Goal: Navigation & Orientation: Find specific page/section

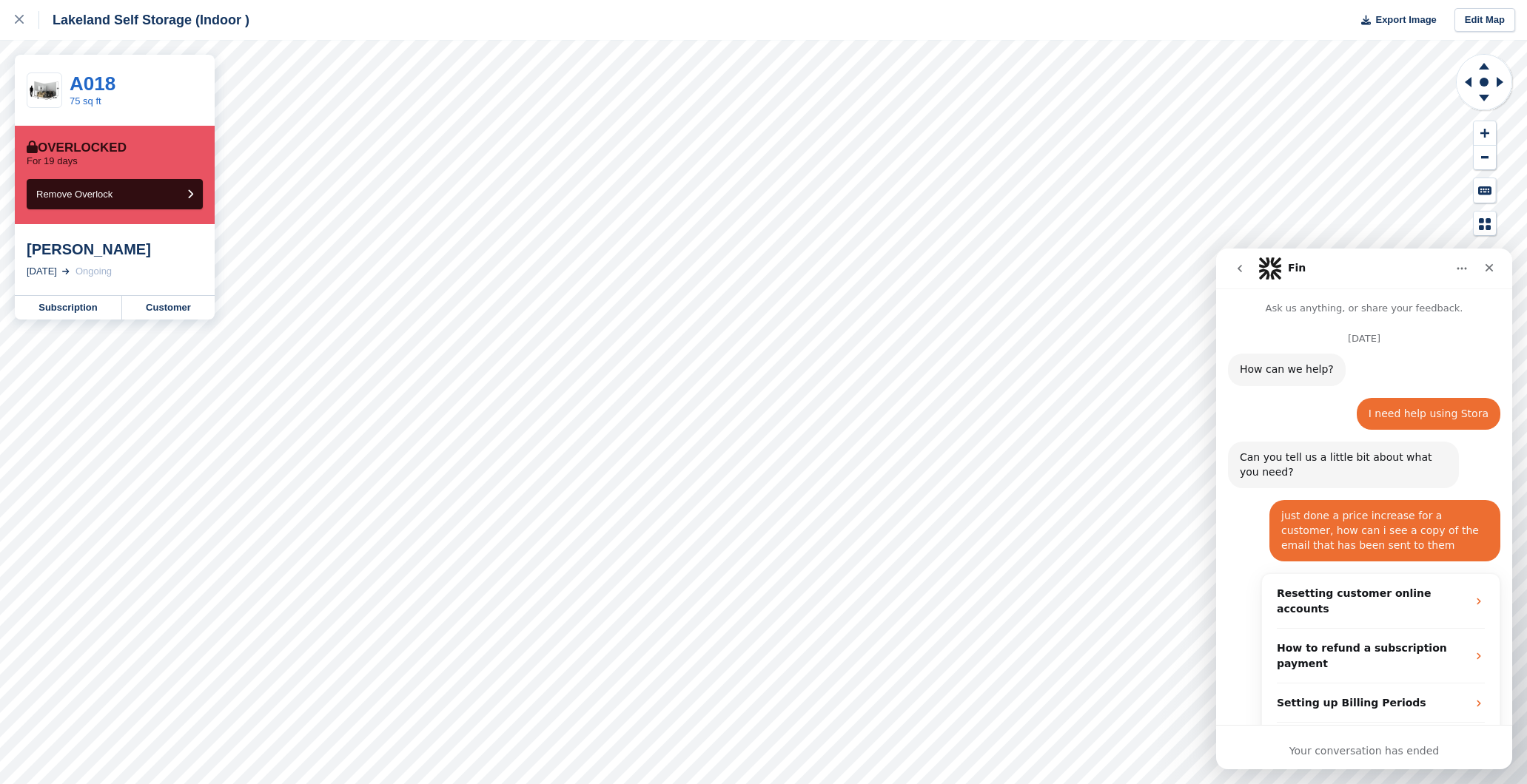
scroll to position [980, 0]
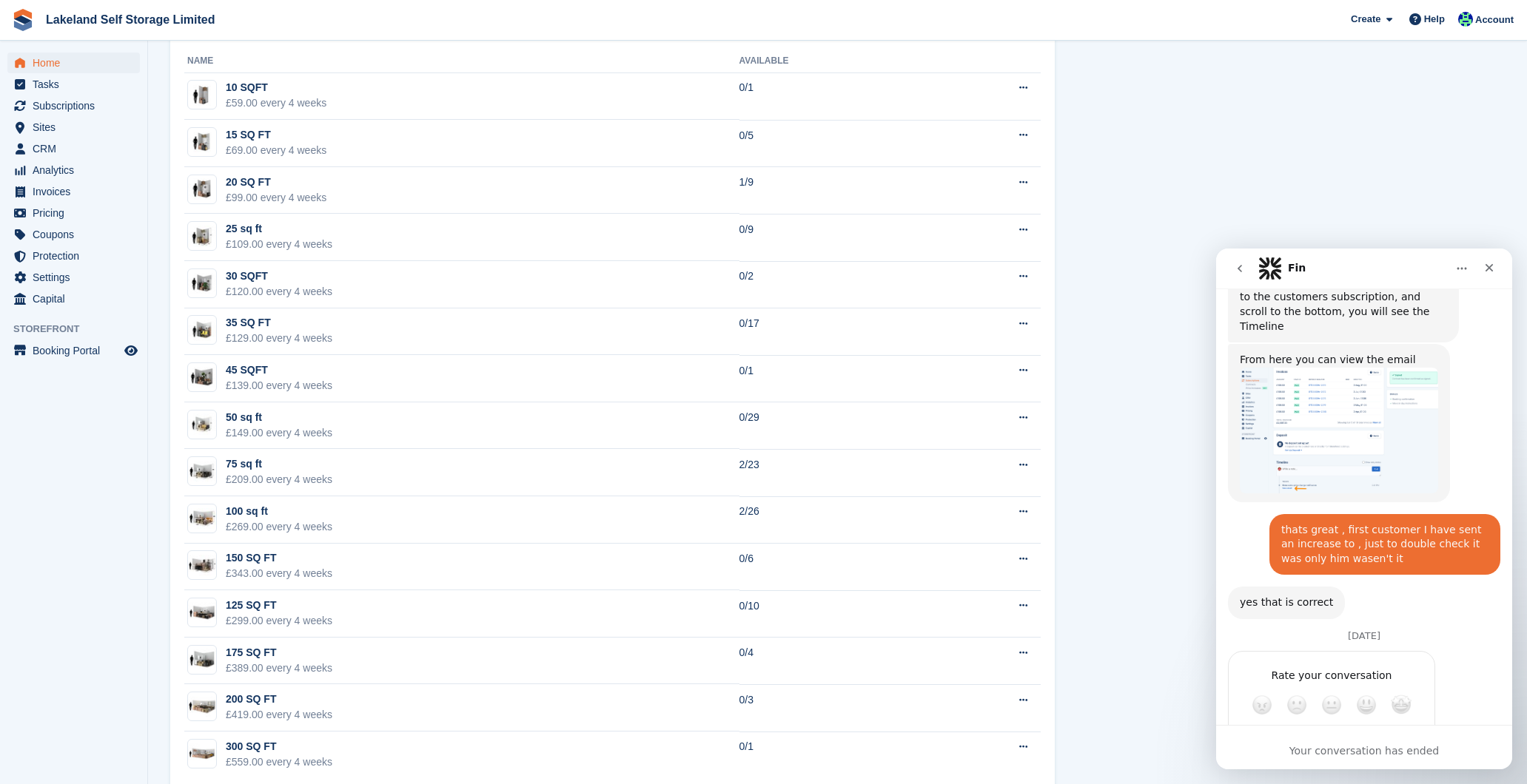
scroll to position [913, 0]
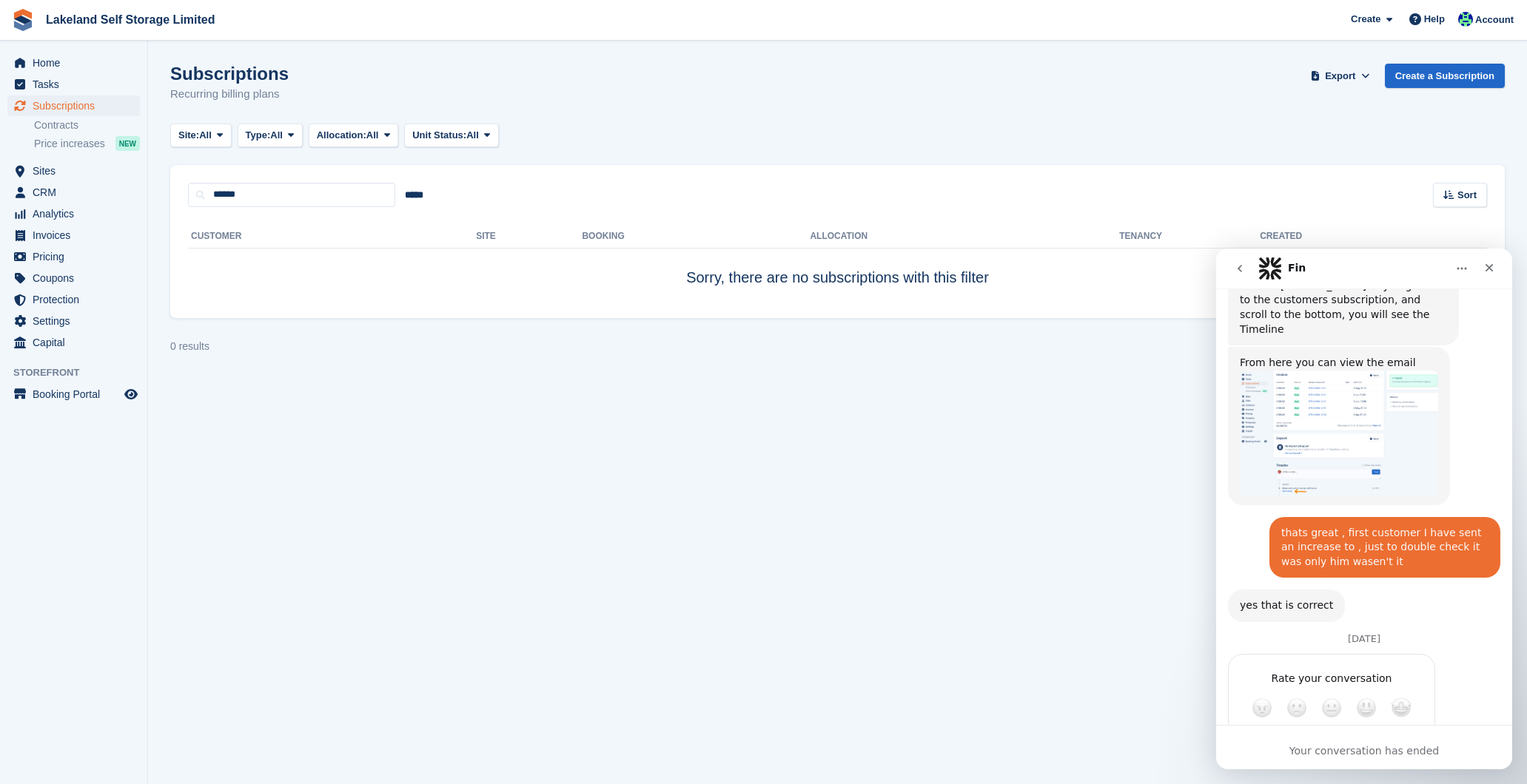
scroll to position [980, 0]
click at [1120, 404] on section "Subscriptions Recurring billing plans Export Export Subscriptions Export a CSV …" at bounding box center [837, 392] width 1379 height 784
click at [1494, 269] on icon "Close" at bounding box center [1489, 268] width 12 height 12
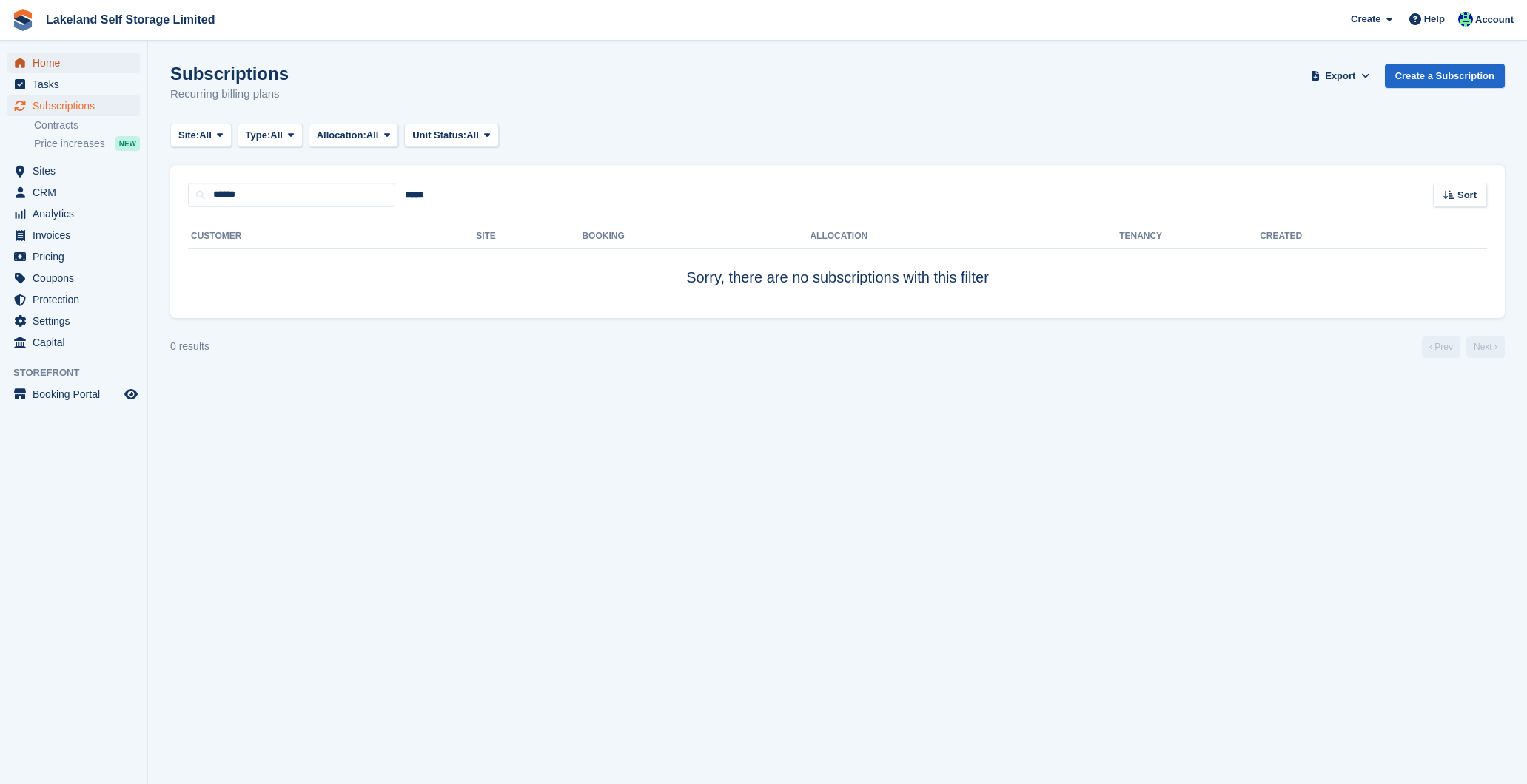
click at [65, 65] on span "Home" at bounding box center [76, 62] width 89 height 20
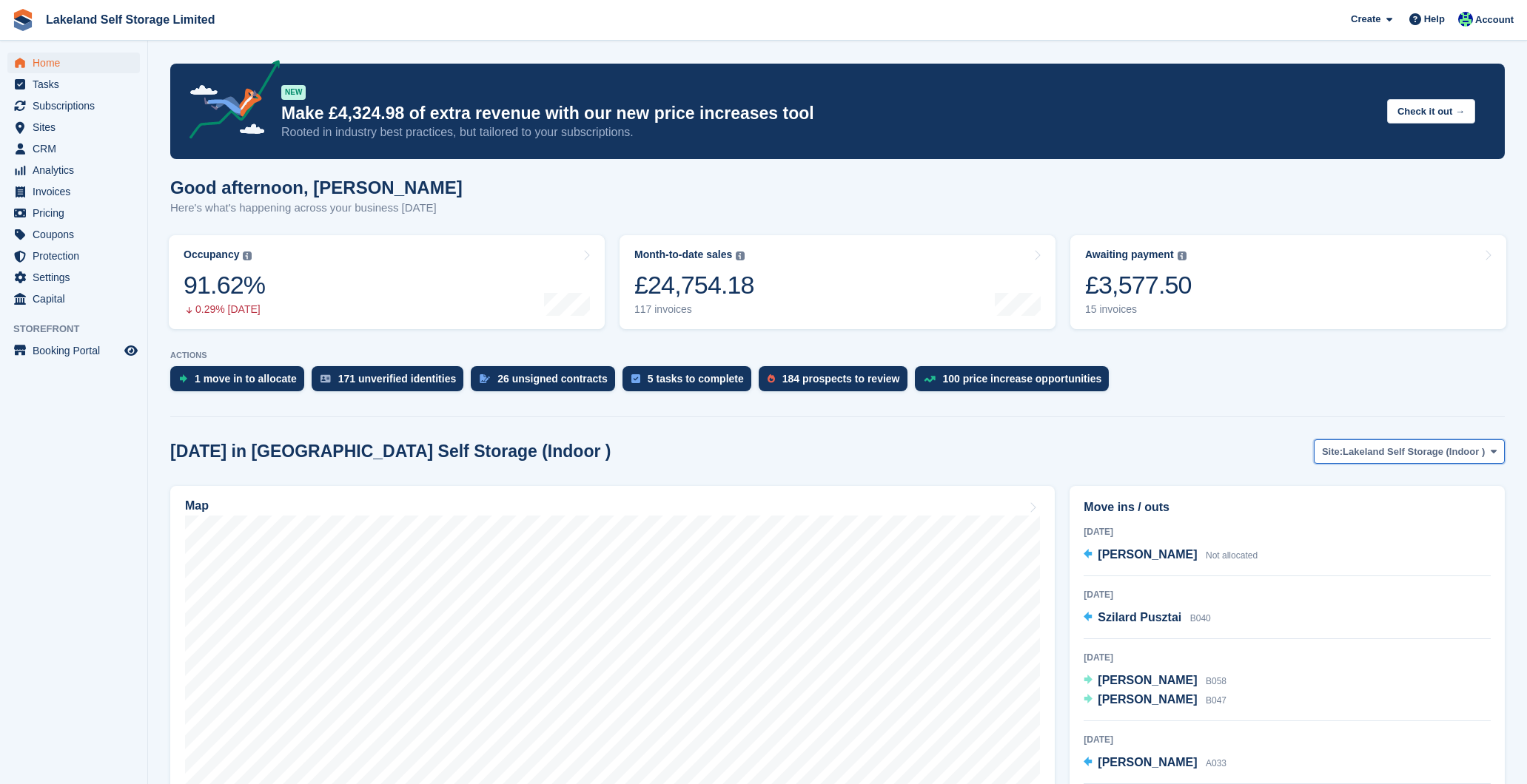
click at [1487, 455] on span at bounding box center [1493, 451] width 12 height 12
click at [1457, 515] on link "Lakeland Self Storage (Outdoor drive up)" at bounding box center [1389, 512] width 220 height 26
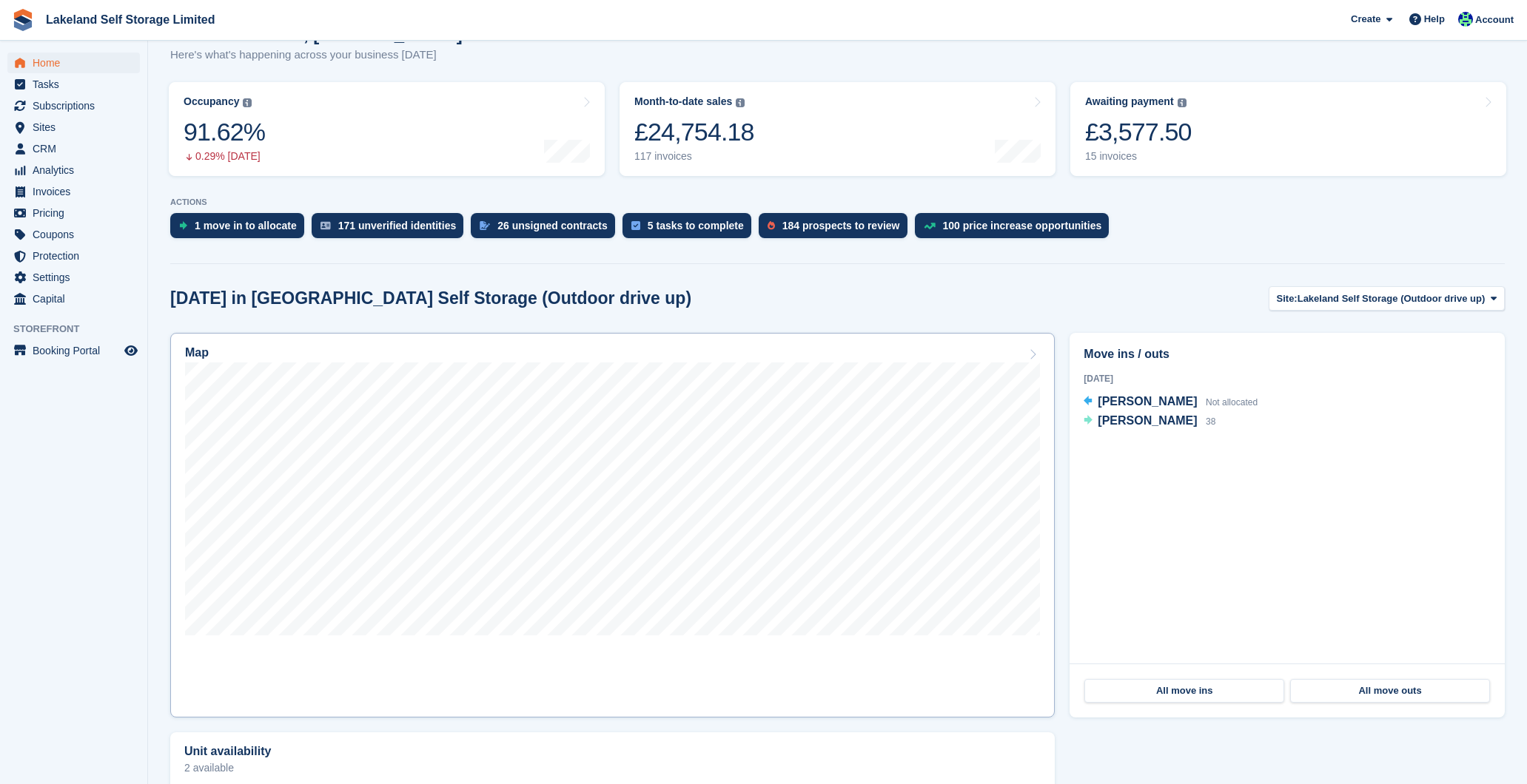
scroll to position [157, 0]
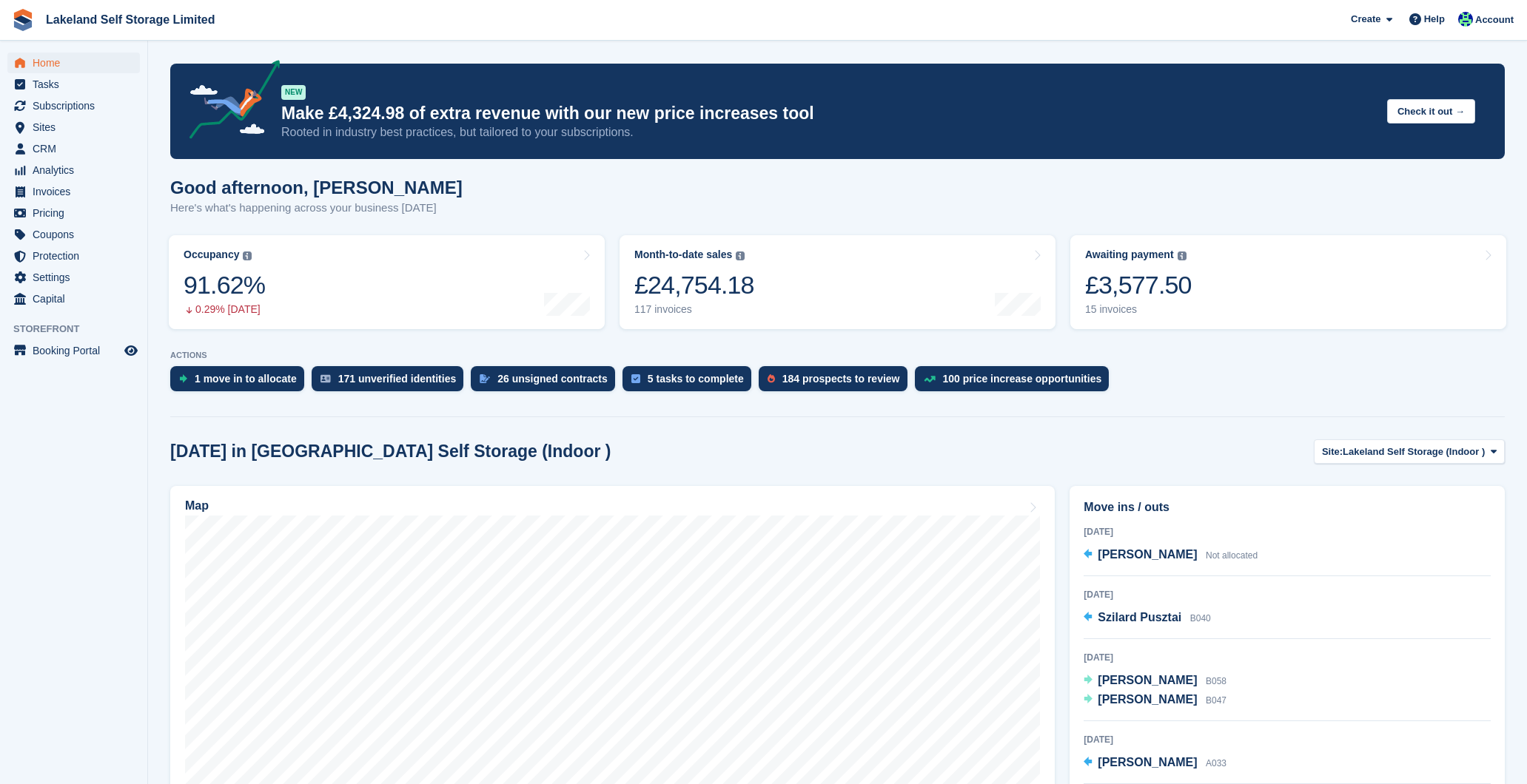
scroll to position [157, 0]
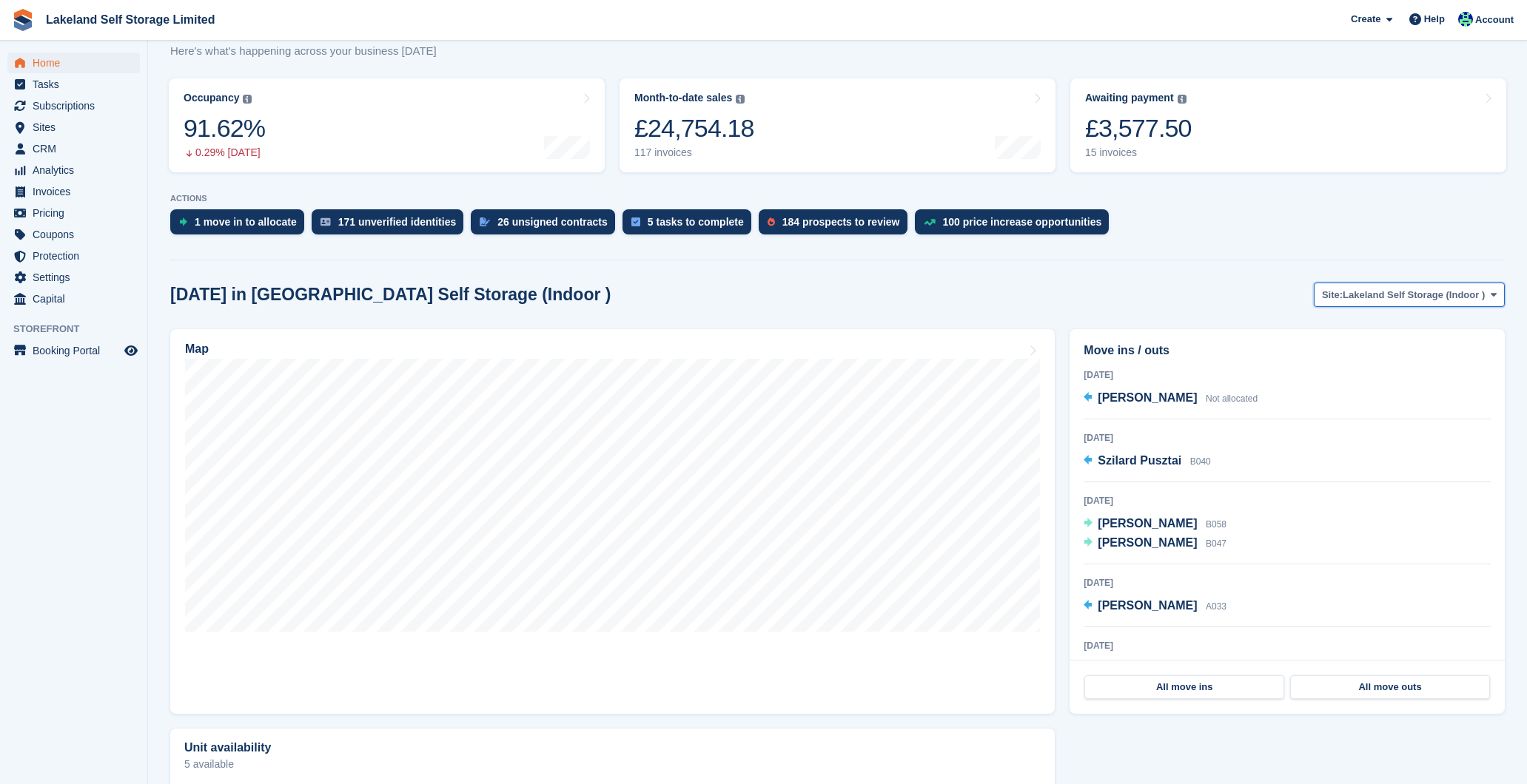
click at [1388, 297] on span "Lakeland Self Storage (Indoor )" at bounding box center [1414, 294] width 142 height 15
click at [1395, 355] on link "Lakeland Self Storage (Outdoor drive up)" at bounding box center [1389, 355] width 220 height 26
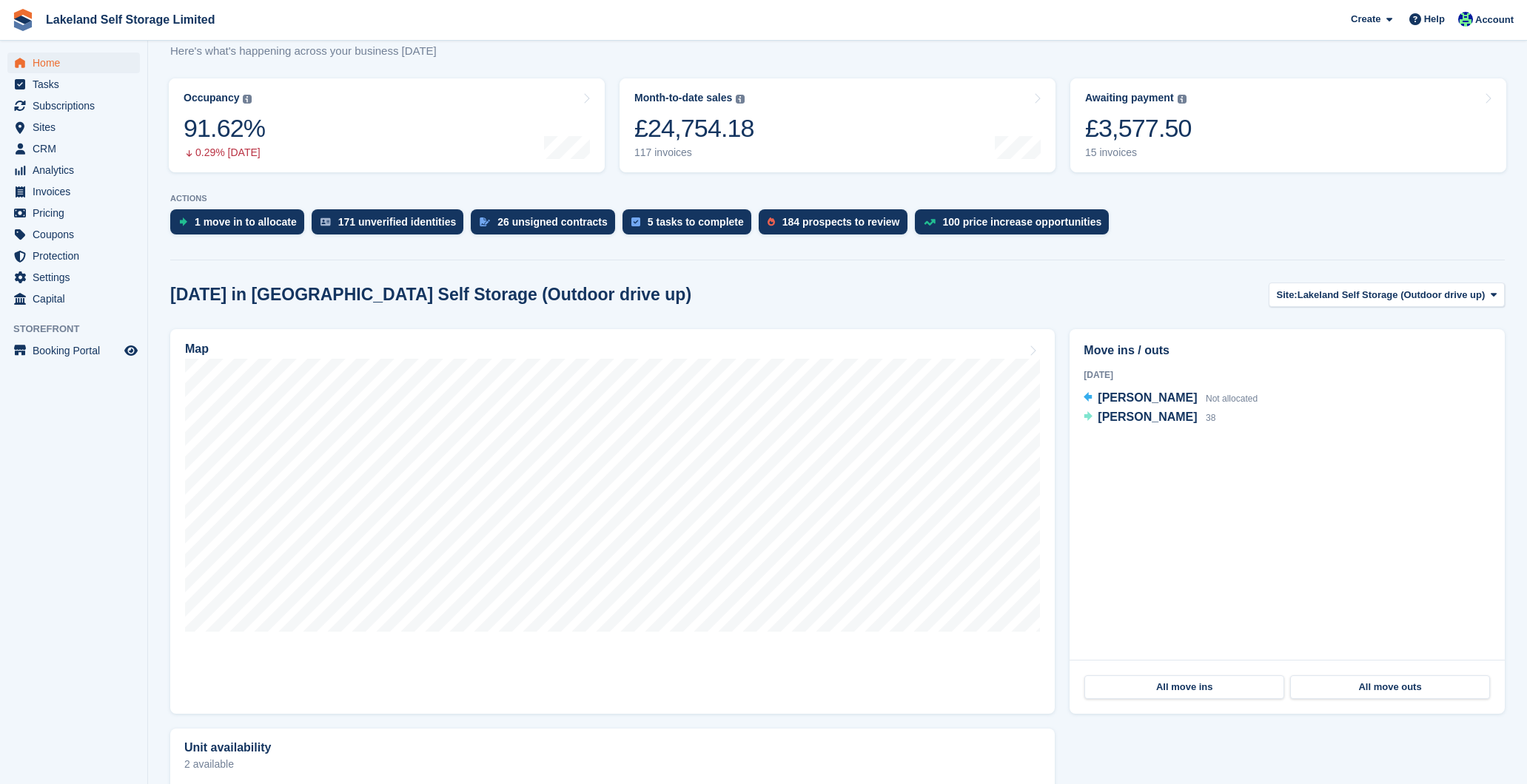
scroll to position [349, 0]
